Goal: Check status: Check status

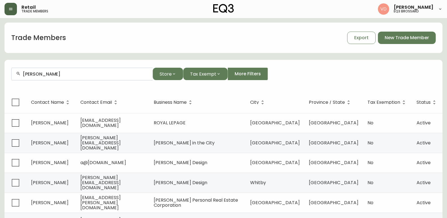
click at [10, 7] on icon "button" at bounding box center [10, 9] width 5 height 5
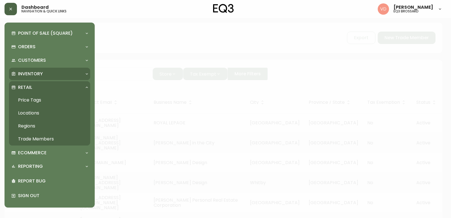
click at [33, 73] on p "Inventory" at bounding box center [30, 74] width 25 height 6
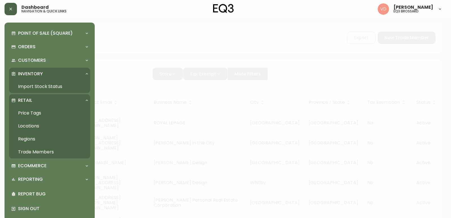
click at [32, 72] on p "Inventory" at bounding box center [30, 74] width 25 height 6
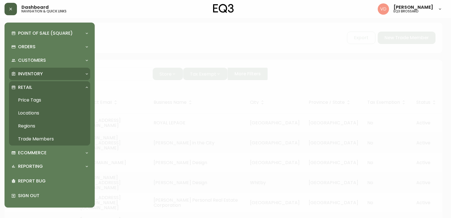
click at [37, 77] on p "Inventory" at bounding box center [30, 74] width 25 height 6
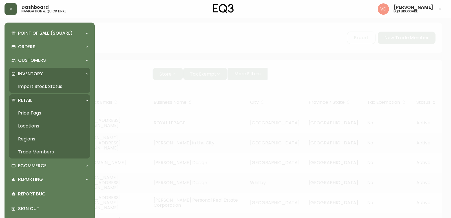
click at [34, 87] on link "Import Stock Status" at bounding box center [49, 86] width 81 height 13
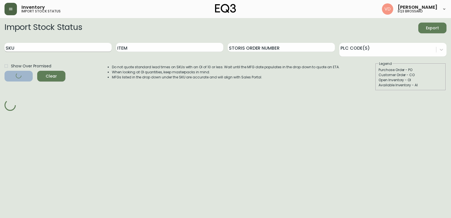
click at [37, 48] on input "SKU" at bounding box center [58, 47] width 107 height 9
paste input "7130-432-16"
type input "7130-432-16"
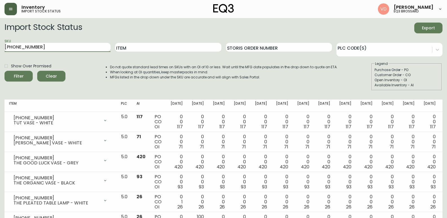
click at [83, 47] on input "7130-432-16" at bounding box center [58, 47] width 106 height 9
click at [5, 71] on button "Filter" at bounding box center [19, 76] width 28 height 11
